Goal: Information Seeking & Learning: Check status

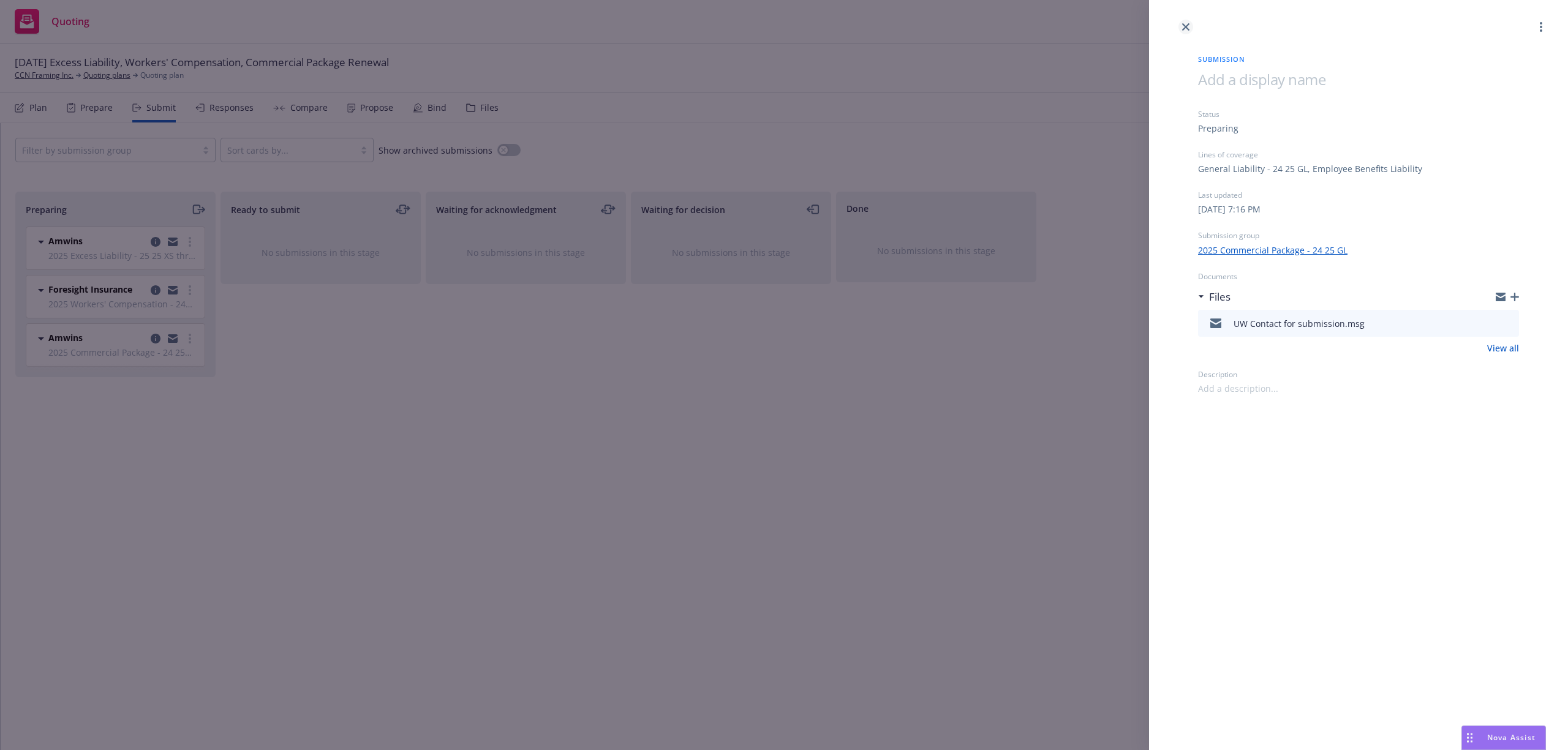
click at [1184, 30] on icon "close" at bounding box center [1185, 27] width 7 height 7
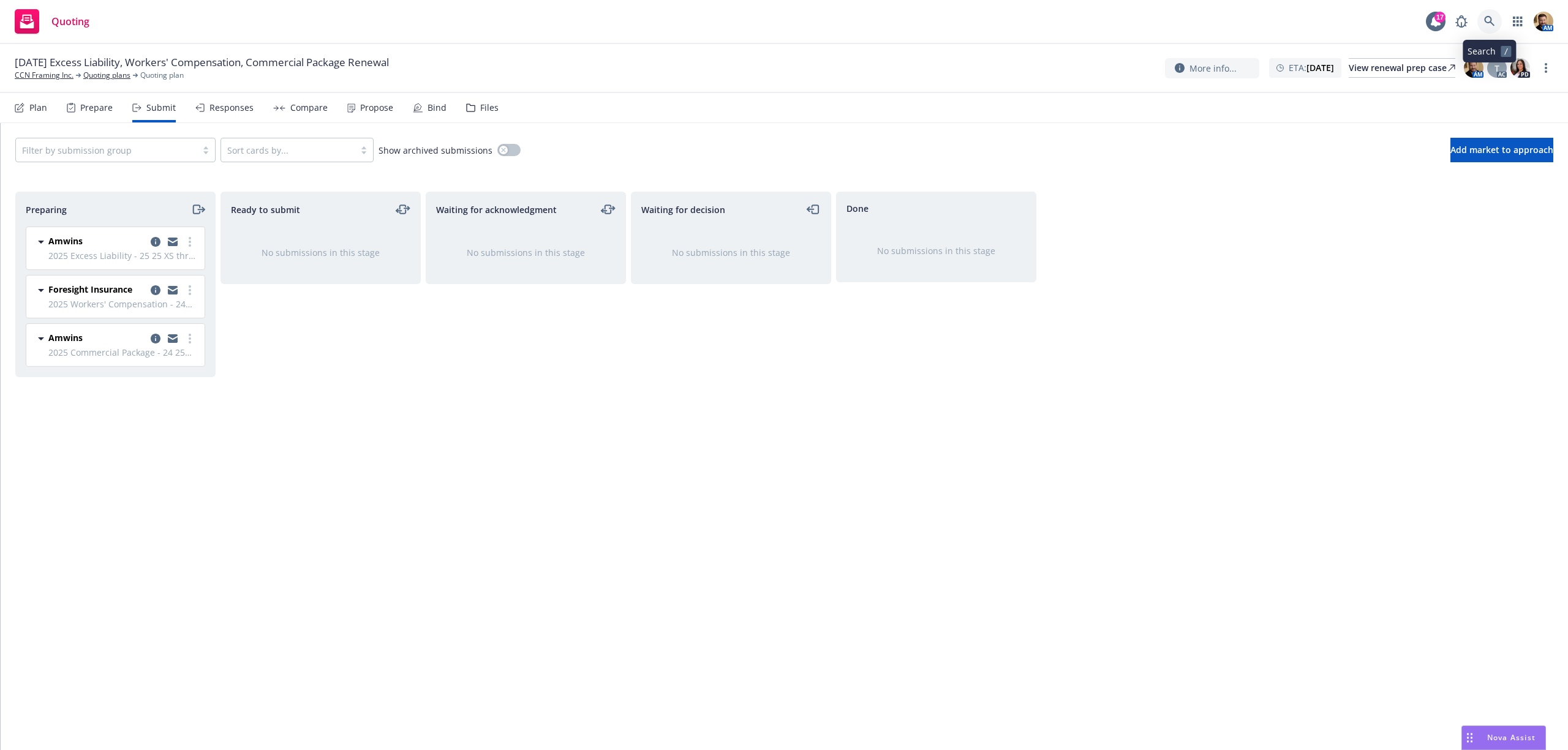
click at [1493, 19] on icon at bounding box center [1489, 21] width 11 height 11
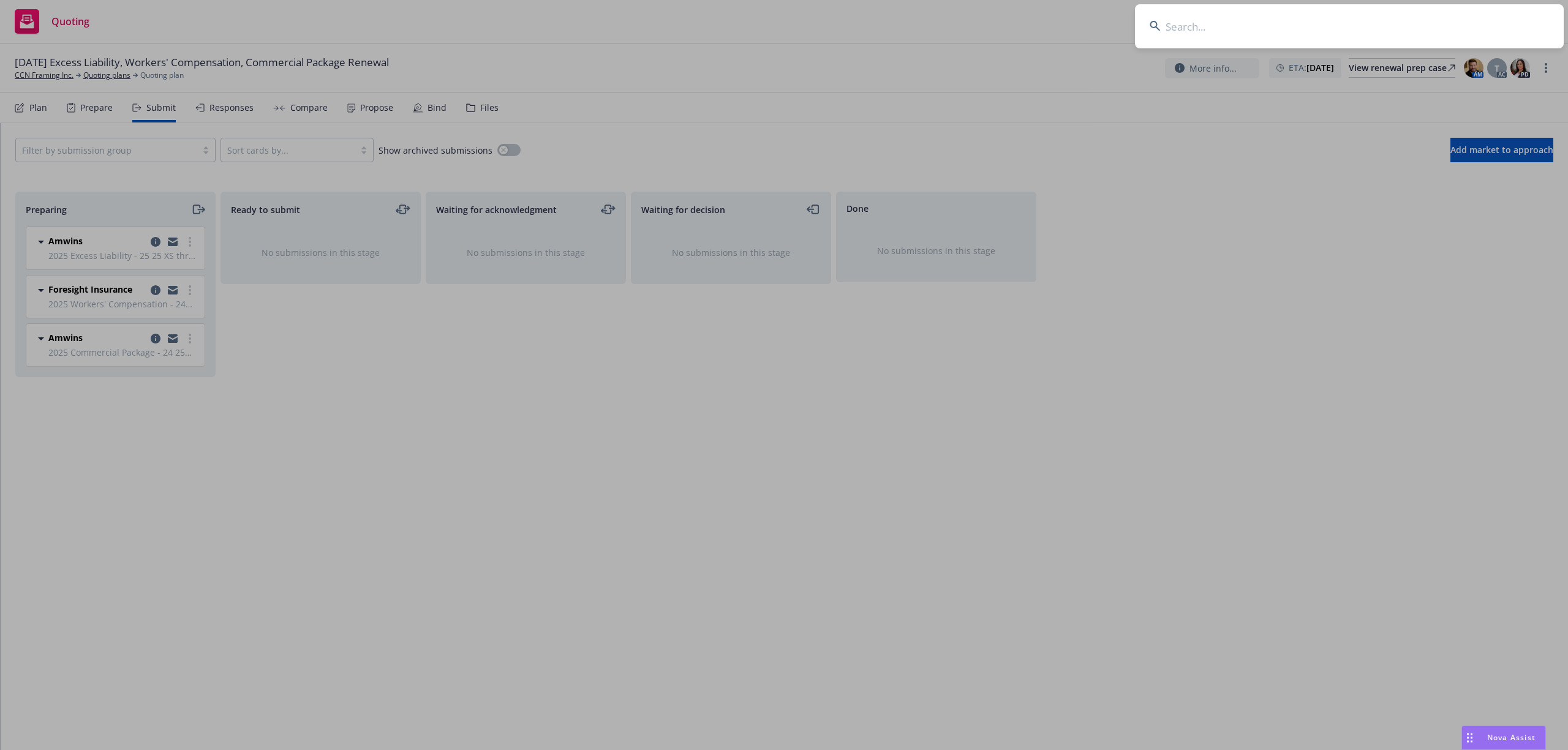
click at [1441, 35] on input at bounding box center [1349, 26] width 428 height 44
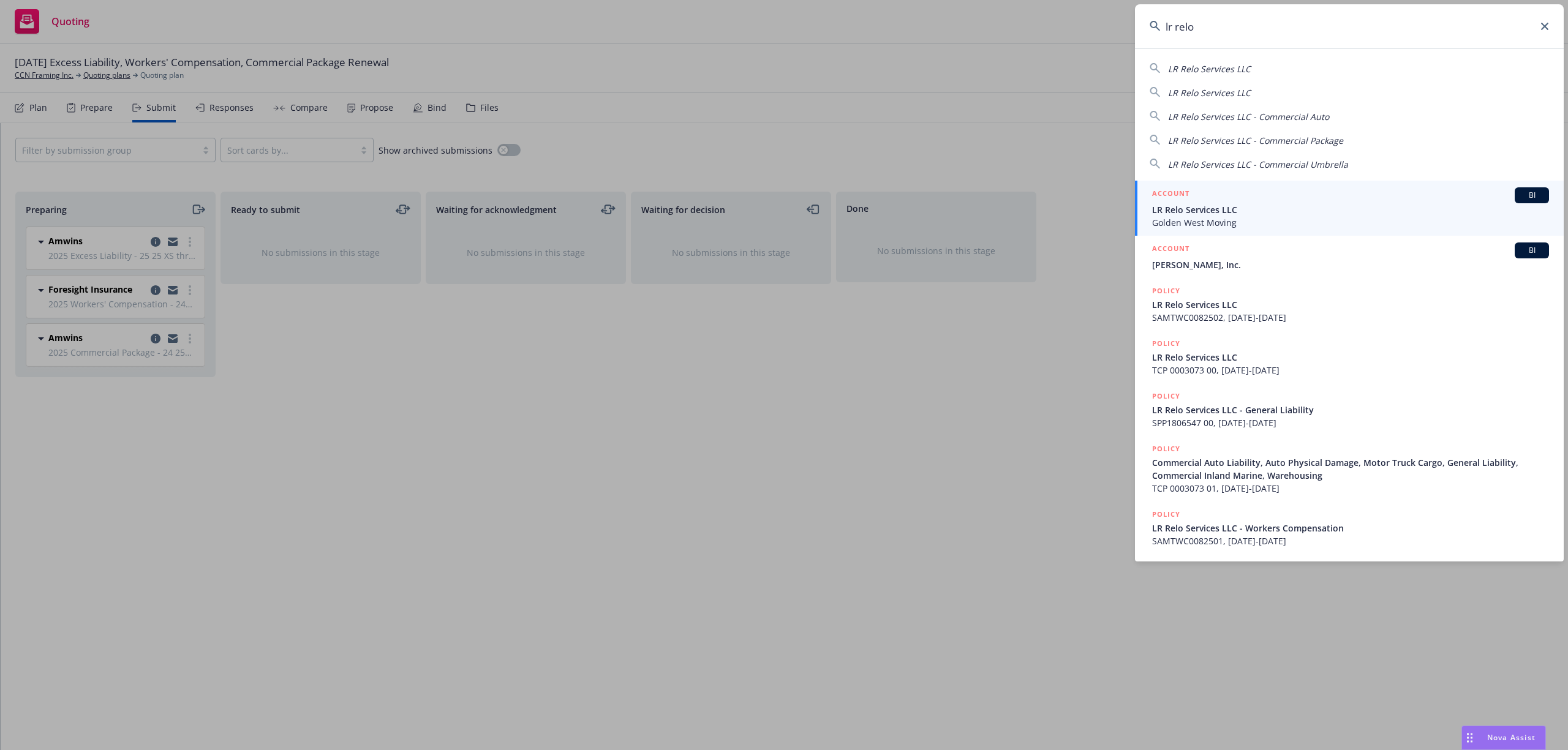
type input "lr relo"
click at [1197, 212] on span "LR Relo Services LLC" at bounding box center [1350, 210] width 397 height 13
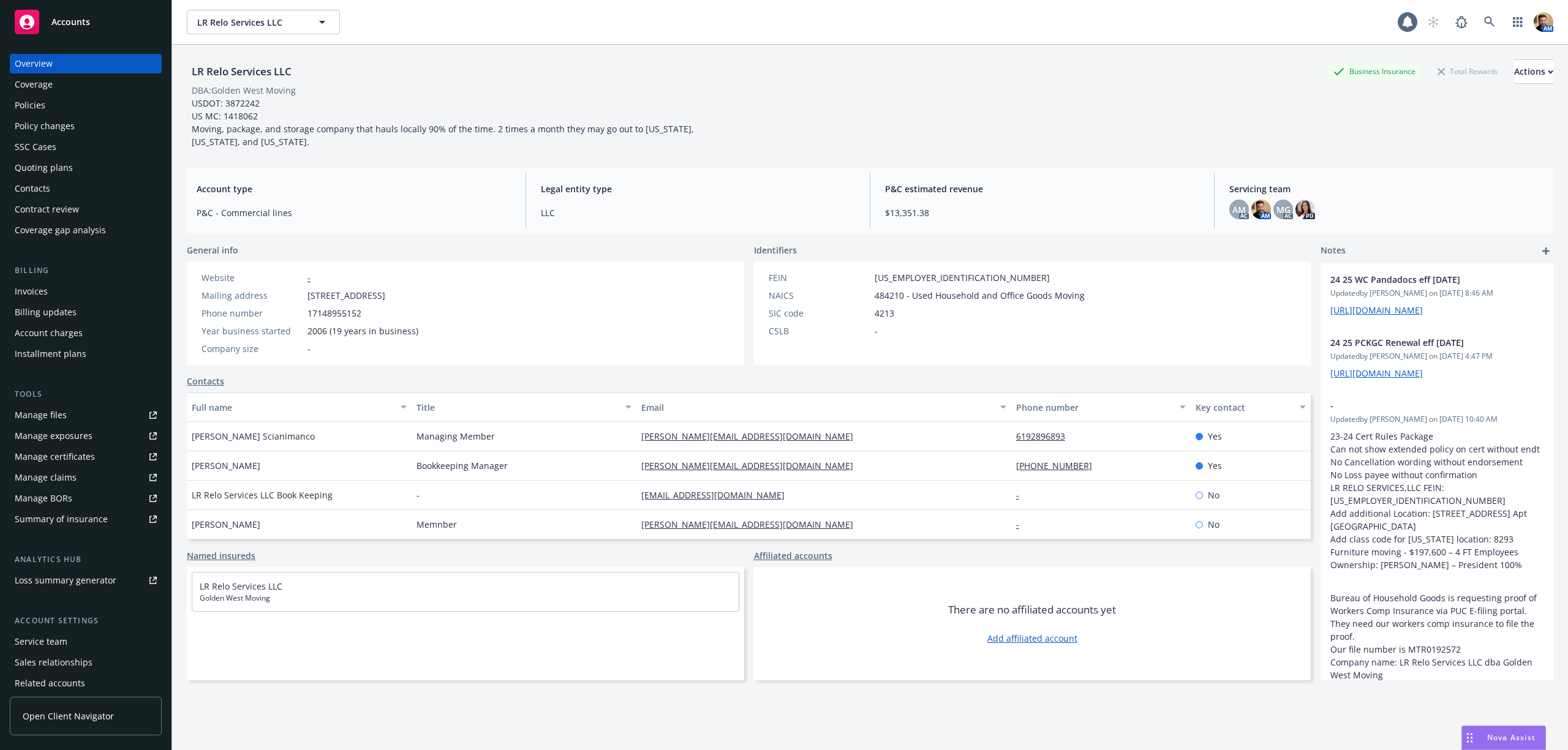
click at [36, 103] on div "Policies" at bounding box center [30, 105] width 31 height 19
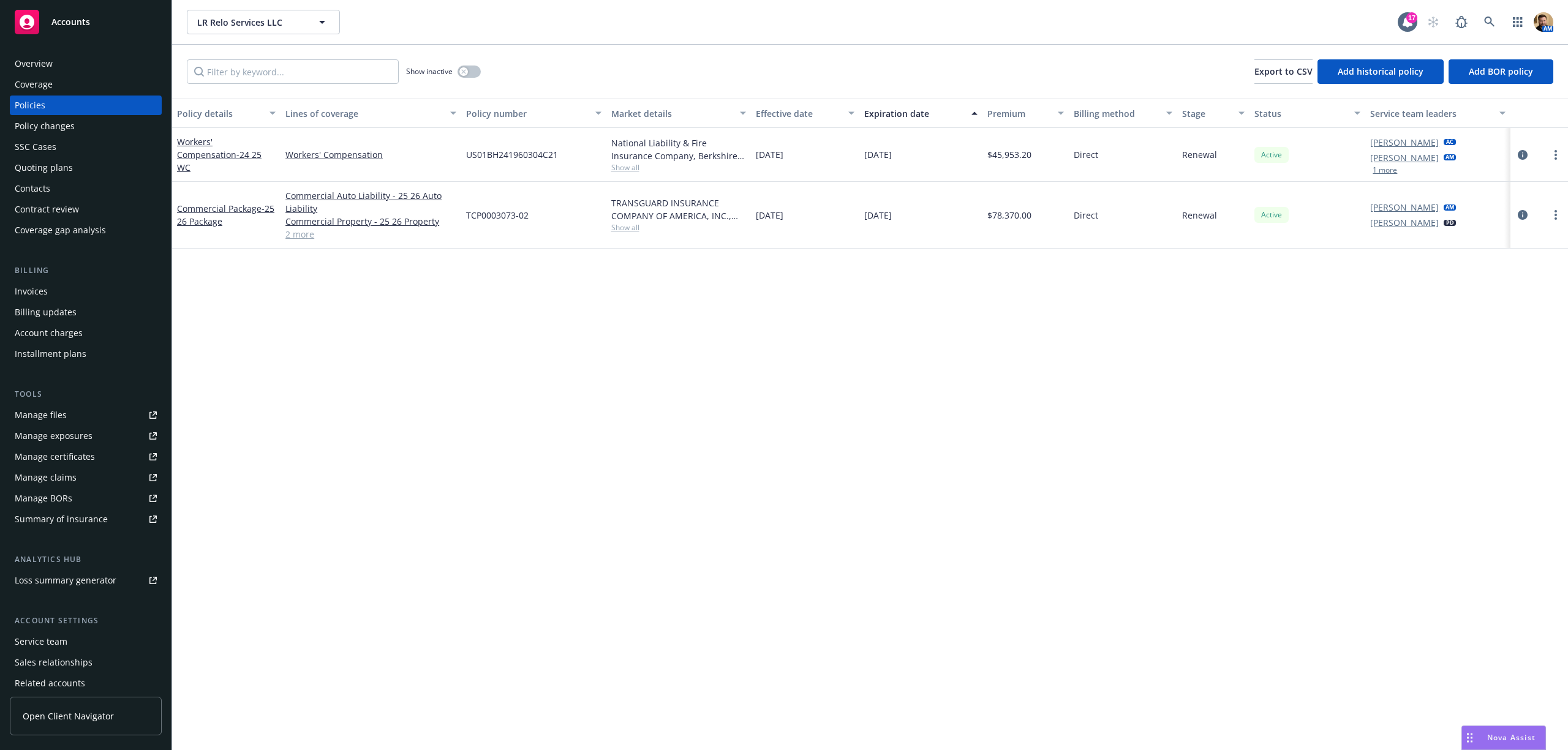
click at [619, 170] on span "Show all" at bounding box center [678, 168] width 135 height 10
click at [1522, 212] on icon "circleInformation" at bounding box center [1522, 214] width 10 height 10
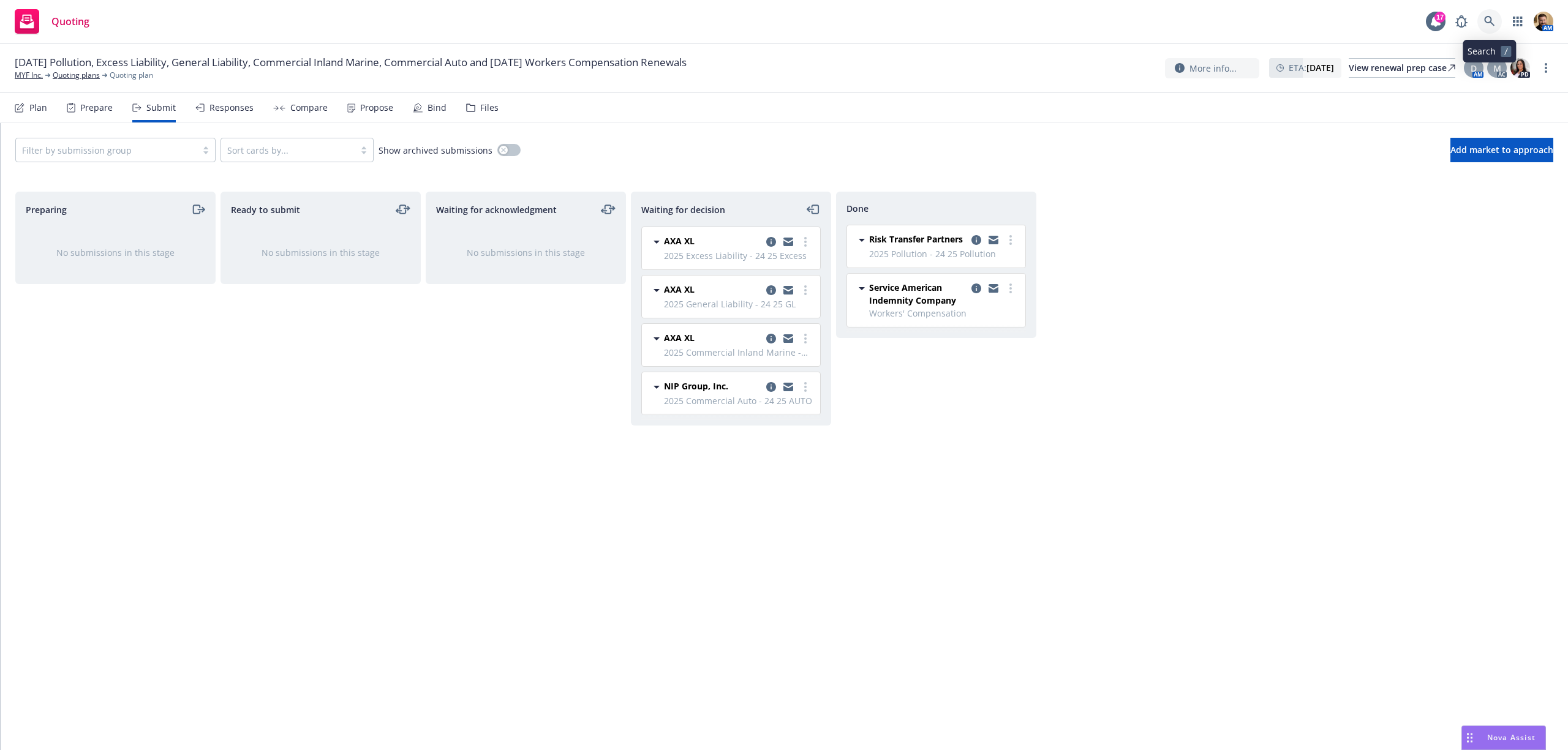
click at [1495, 17] on icon at bounding box center [1489, 21] width 11 height 11
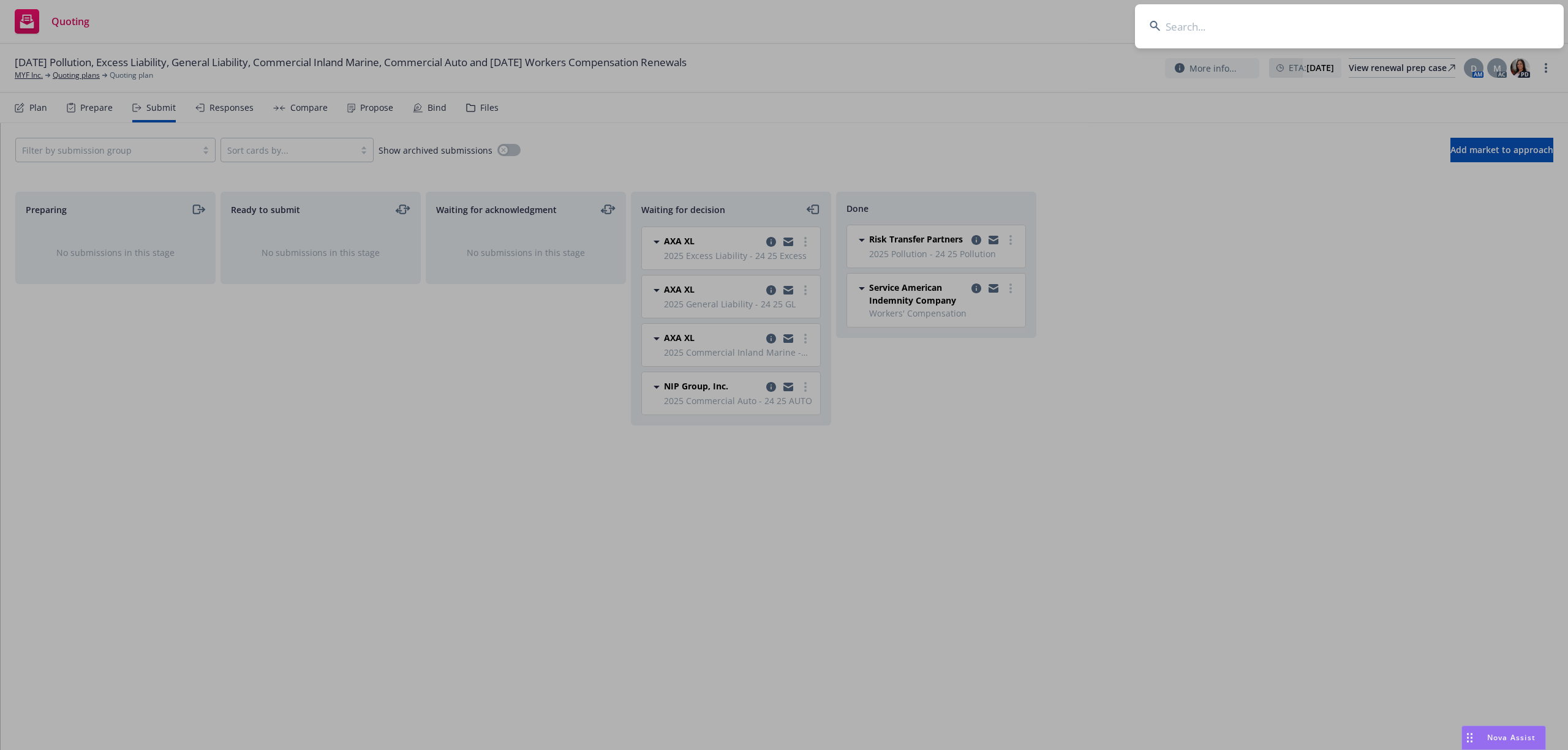
click at [1465, 25] on input at bounding box center [1349, 26] width 428 height 44
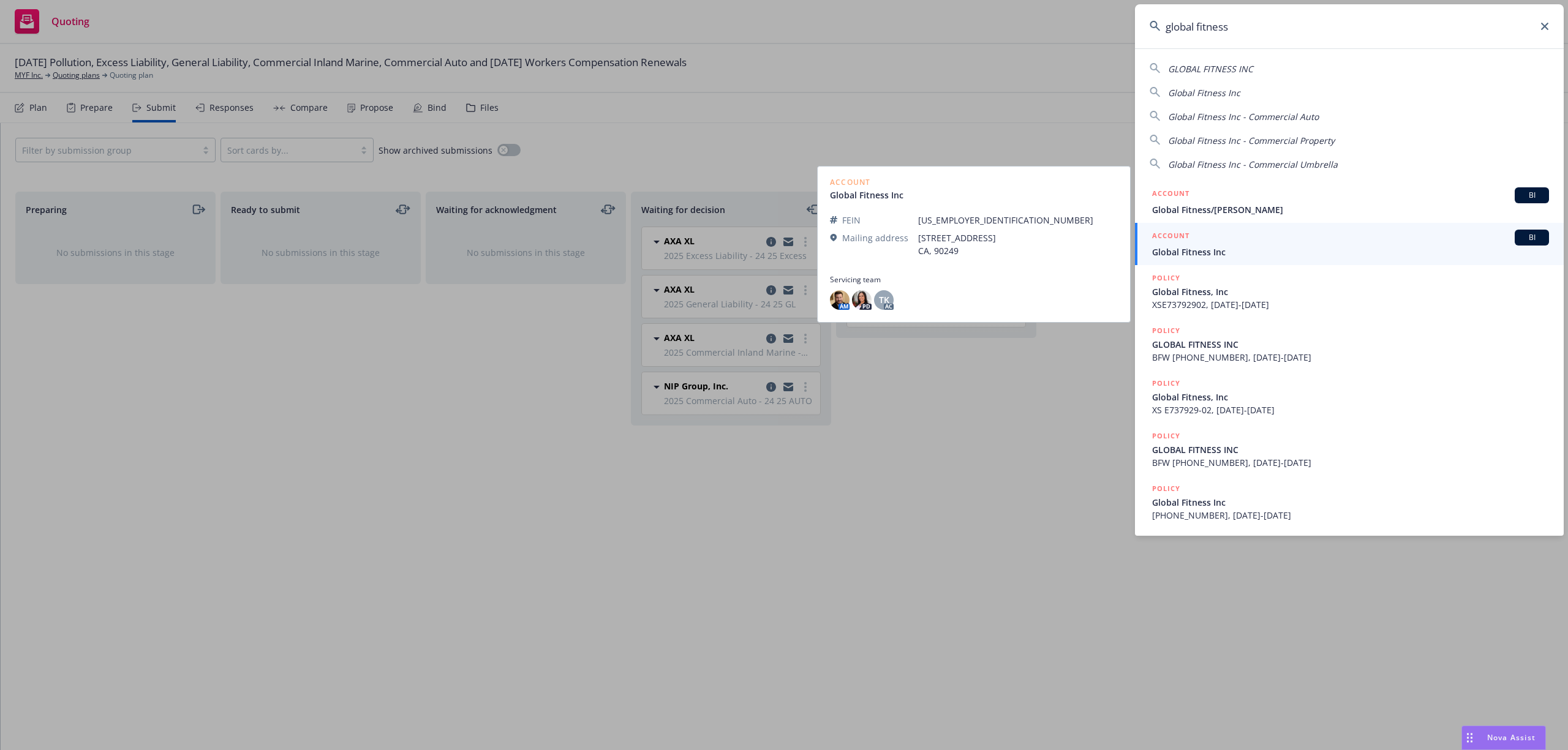
type input "global fitness"
click at [1211, 240] on div "ACCOUNT BI" at bounding box center [1350, 238] width 397 height 16
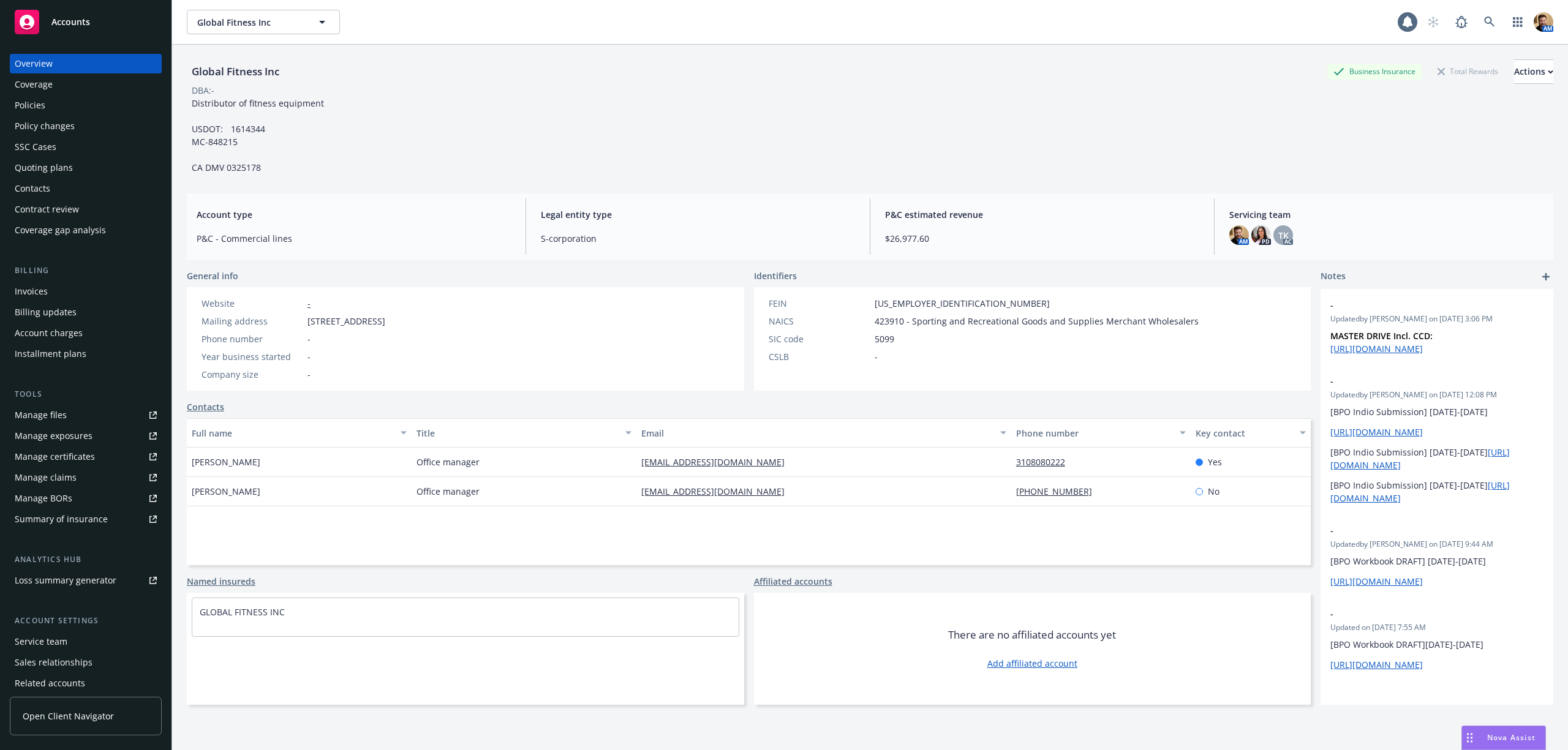
click at [42, 108] on div "Policies" at bounding box center [30, 105] width 31 height 19
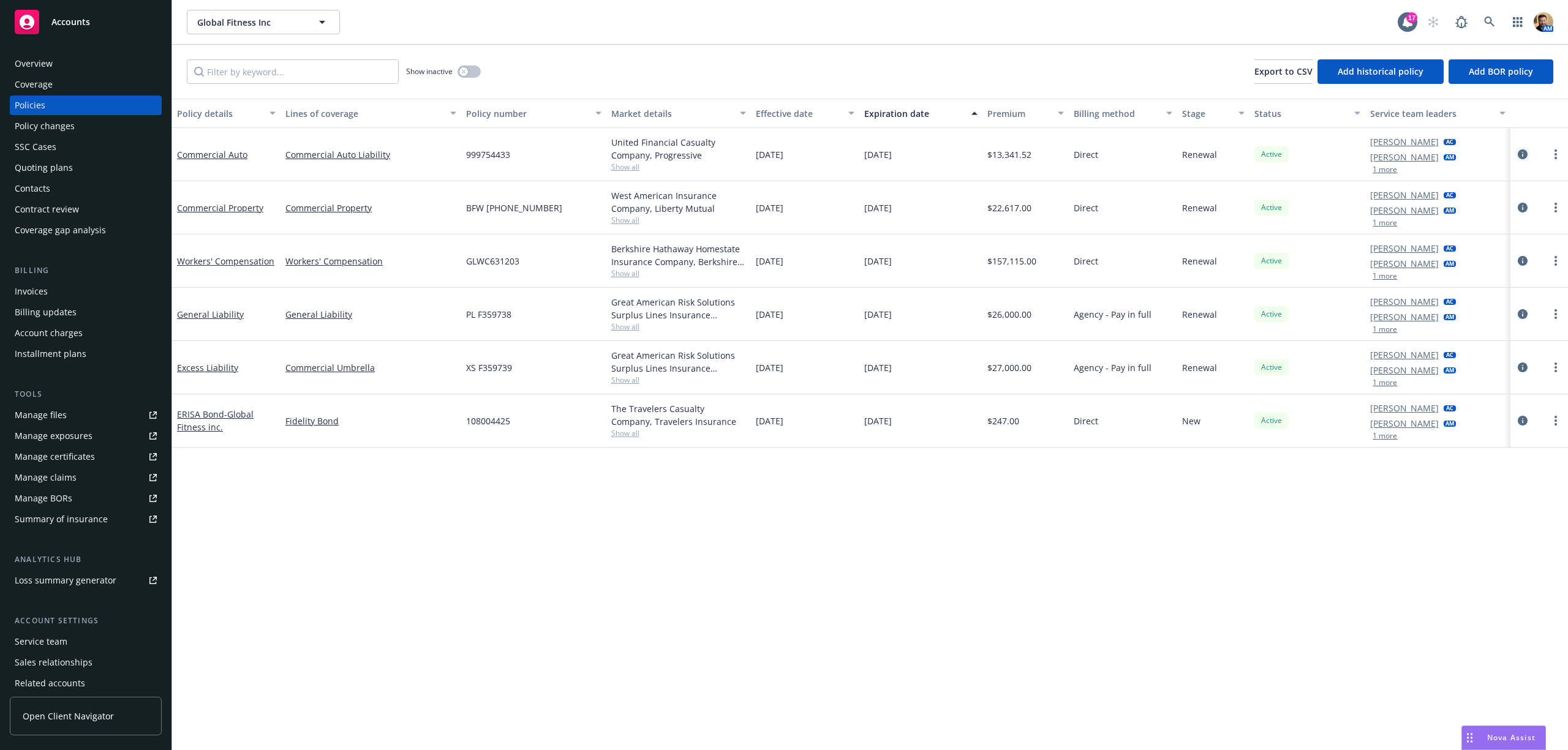
click at [1519, 155] on icon "circleInformation" at bounding box center [1522, 154] width 10 height 10
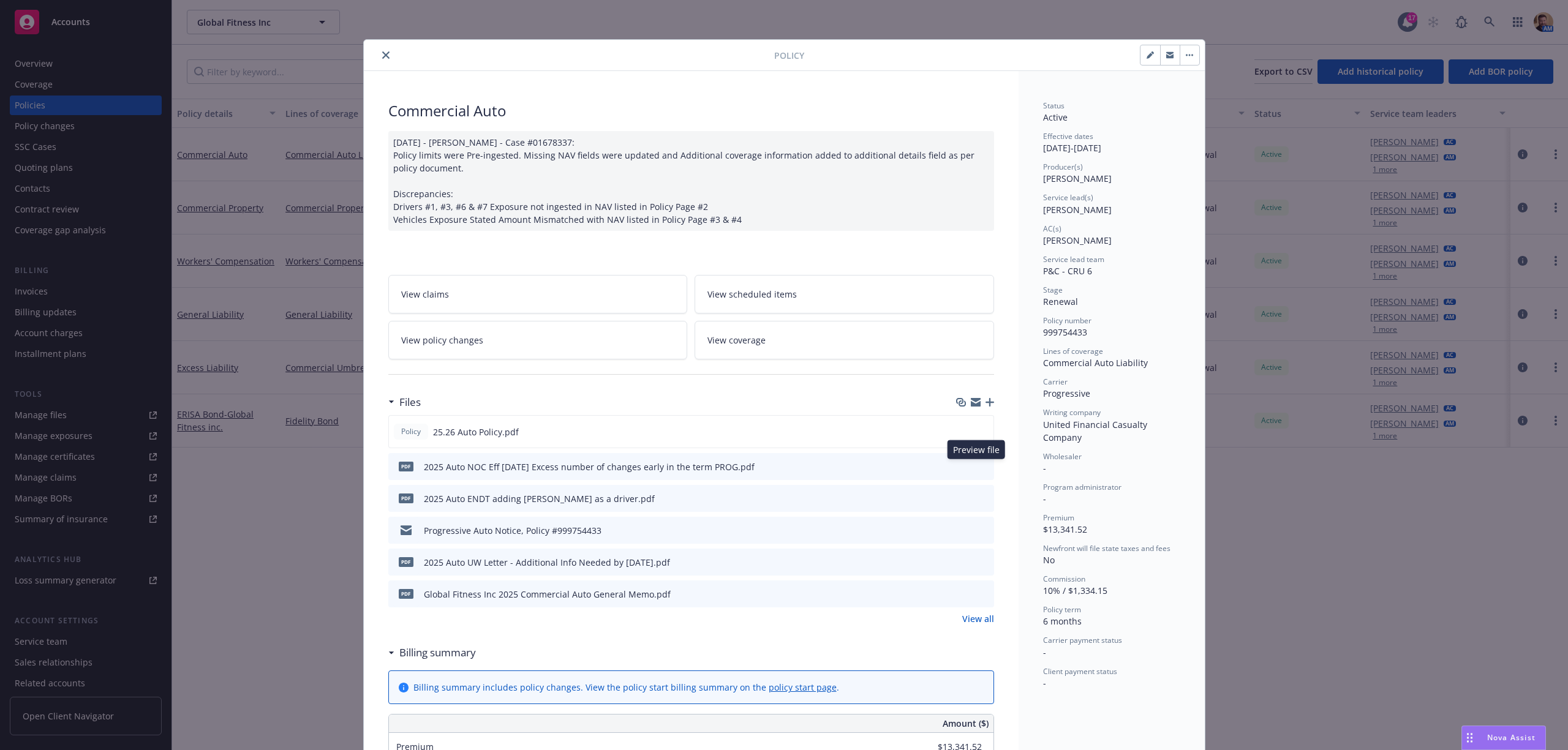
click at [978, 463] on icon "preview file" at bounding box center [982, 466] width 11 height 9
